Goal: Transaction & Acquisition: Download file/media

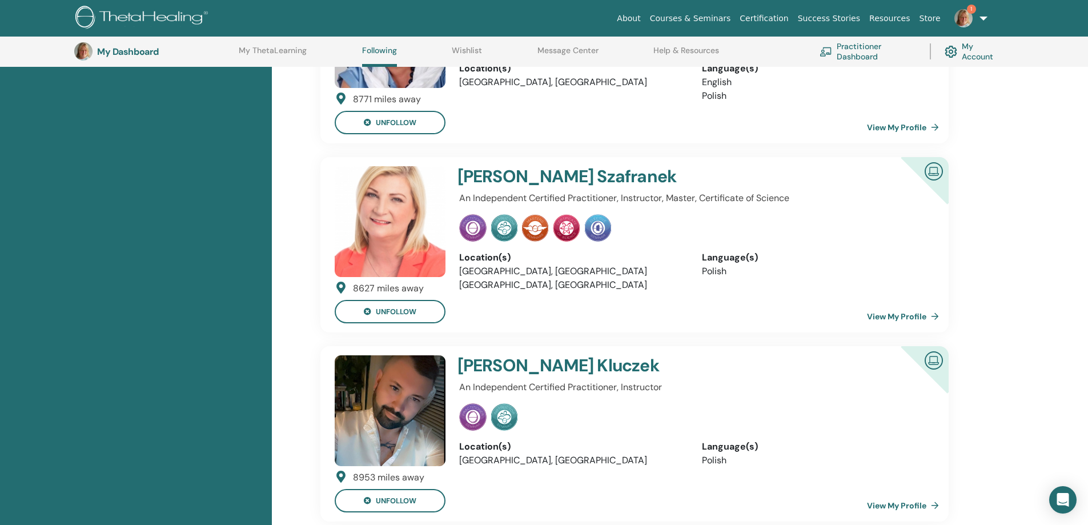
scroll to position [316, 0]
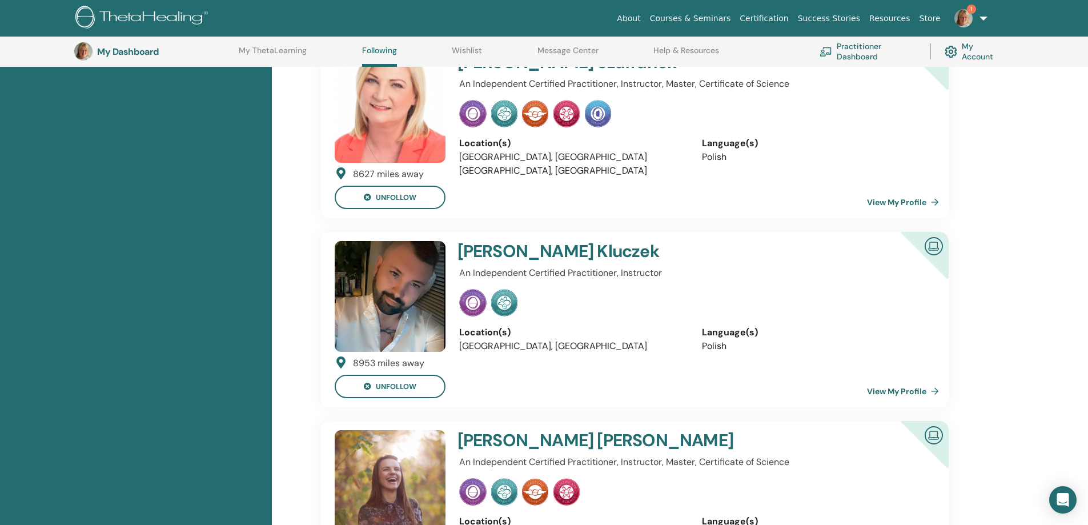
click at [902, 391] on link "View My Profile" at bounding box center [905, 391] width 77 height 23
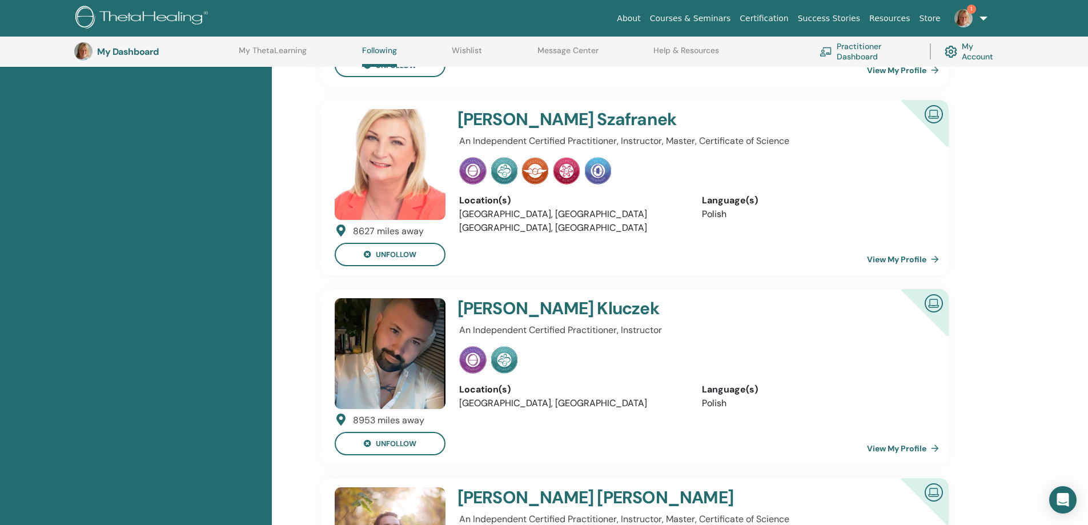
click at [917, 261] on link "View My Profile" at bounding box center [905, 259] width 77 height 23
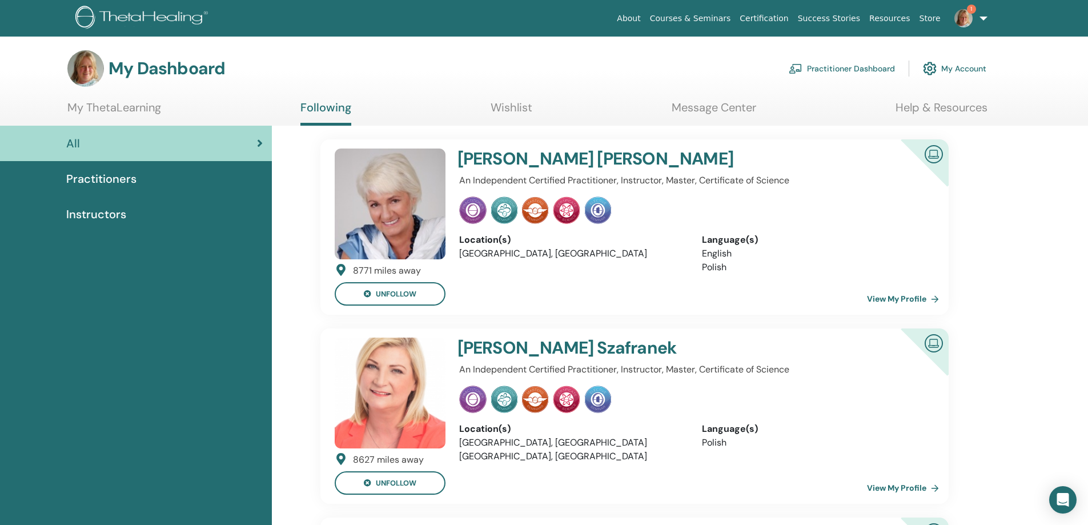
click at [911, 298] on link "View My Profile" at bounding box center [905, 298] width 77 height 23
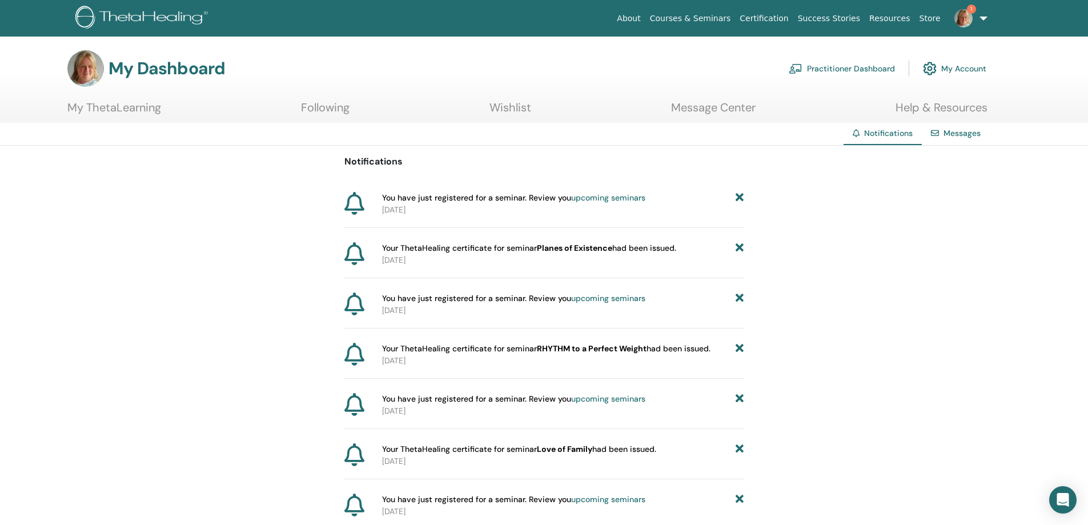
click at [738, 197] on icon at bounding box center [740, 198] width 8 height 12
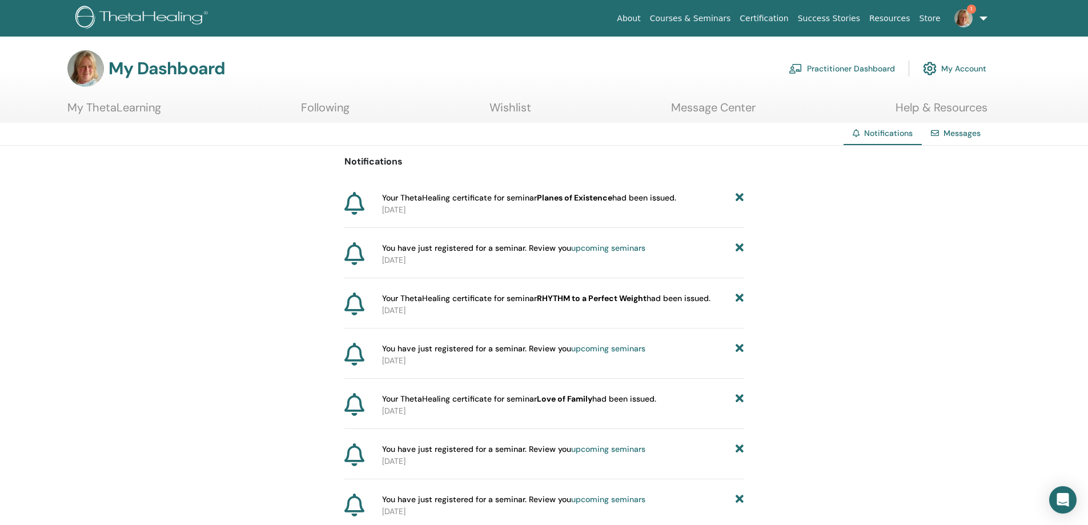
click at [138, 108] on link "My ThetaLearning" at bounding box center [114, 112] width 94 height 22
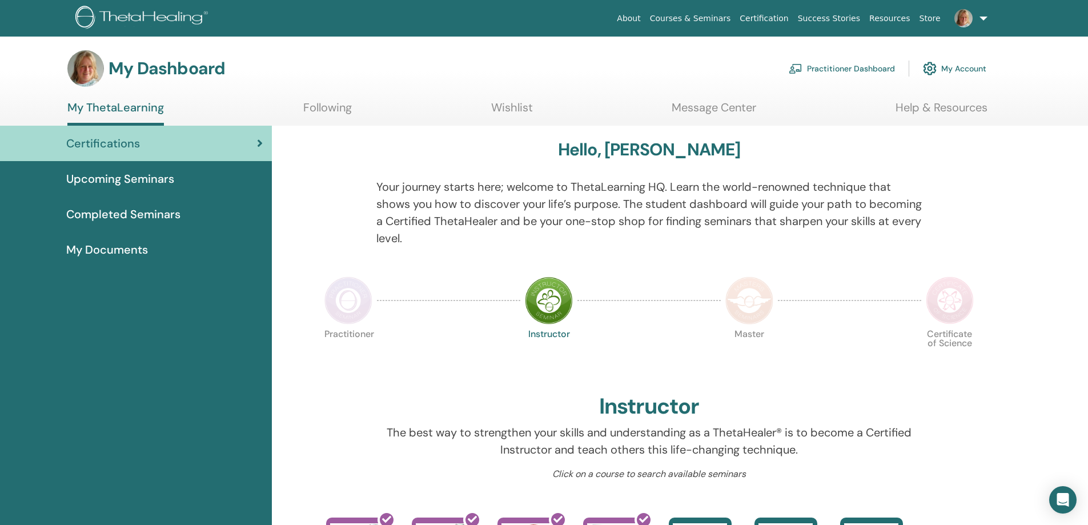
click at [135, 218] on span "Completed Seminars" at bounding box center [123, 214] width 114 height 17
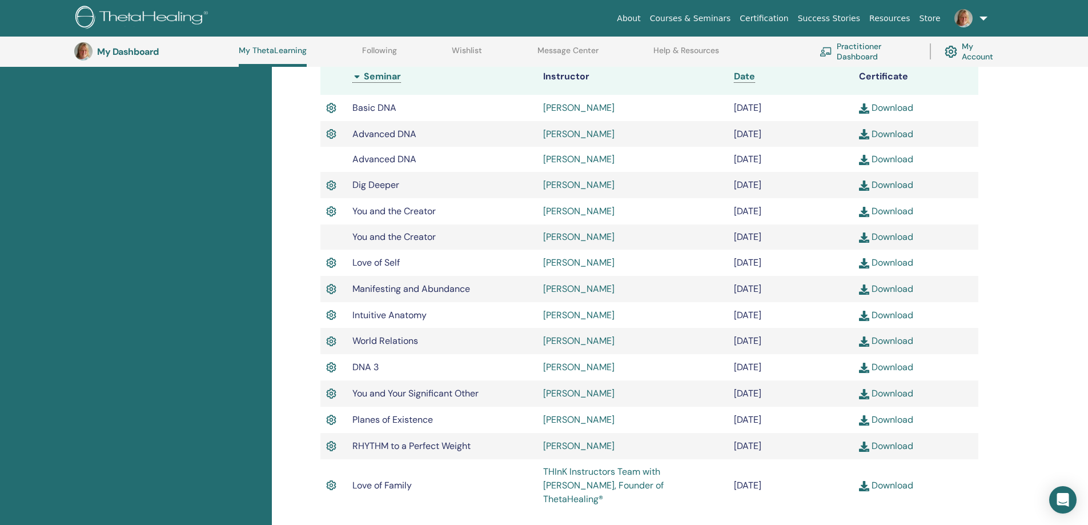
scroll to position [373, 0]
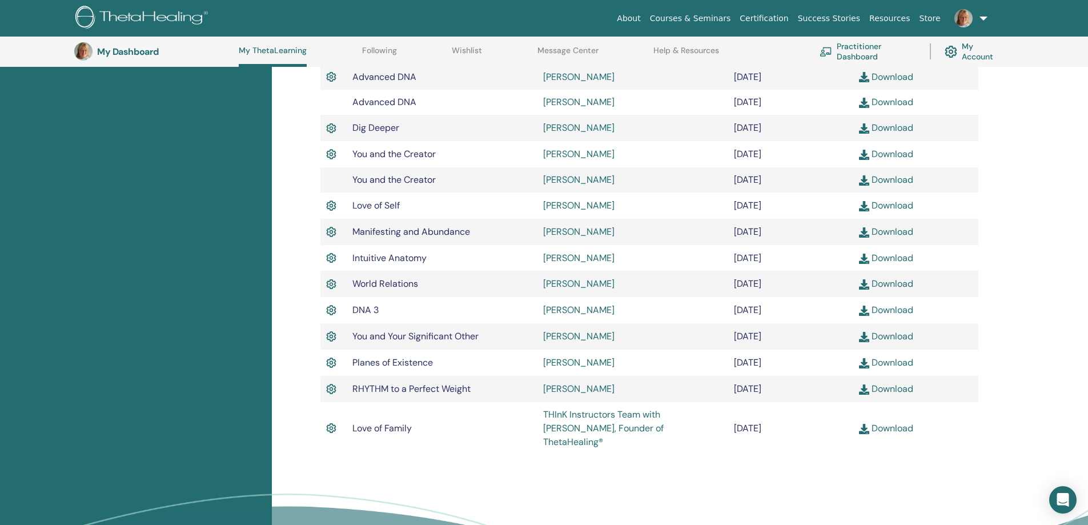
click at [899, 390] on link "Download" at bounding box center [886, 389] width 54 height 12
click at [901, 362] on link "Download" at bounding box center [886, 362] width 54 height 12
click at [902, 362] on link "Download" at bounding box center [886, 362] width 54 height 12
click at [901, 312] on link "Download" at bounding box center [886, 310] width 54 height 12
